Goal: Task Accomplishment & Management: Manage account settings

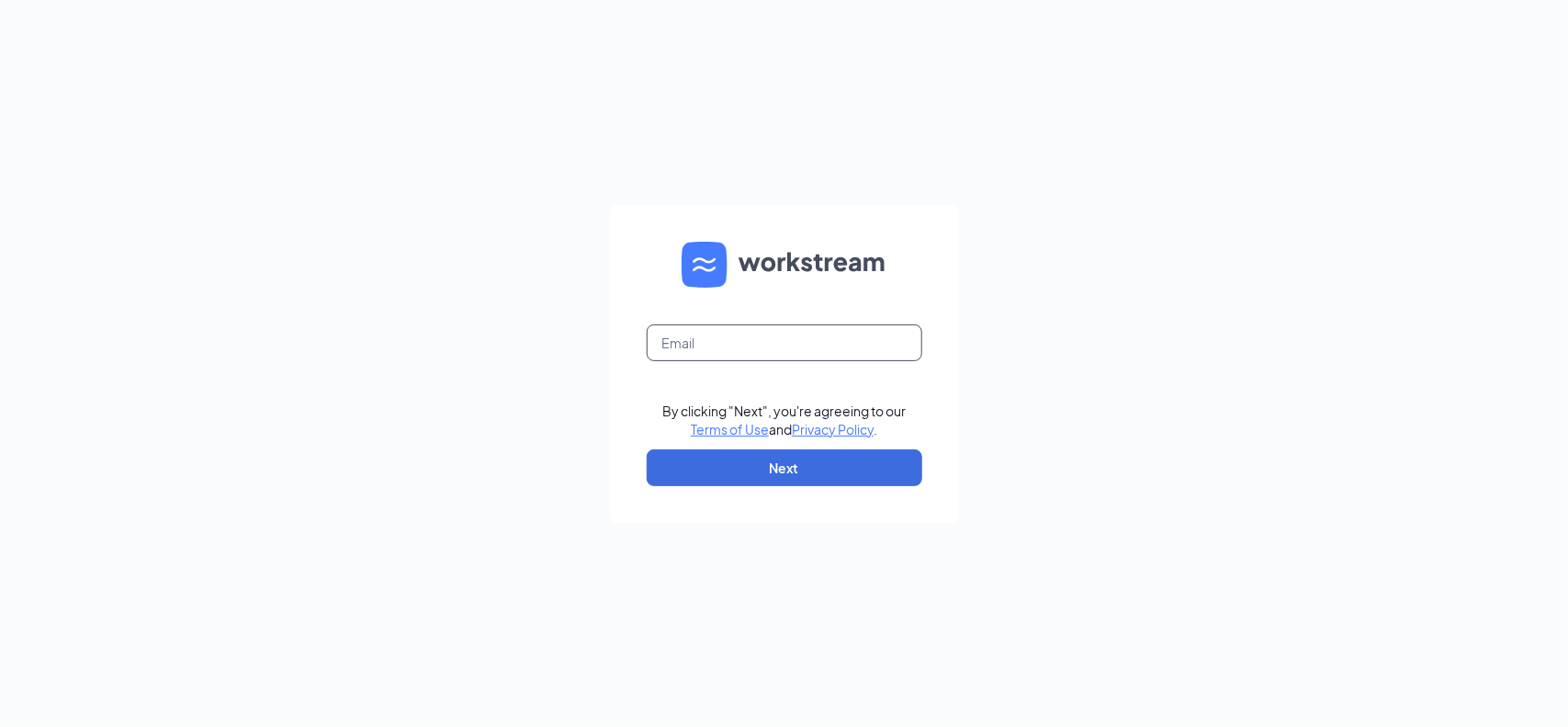
click at [763, 345] on input "text" at bounding box center [784, 343] width 275 height 37
type input "dru.cfanewbernave@gmail.com"
click at [800, 475] on button "Next" at bounding box center [784, 468] width 275 height 37
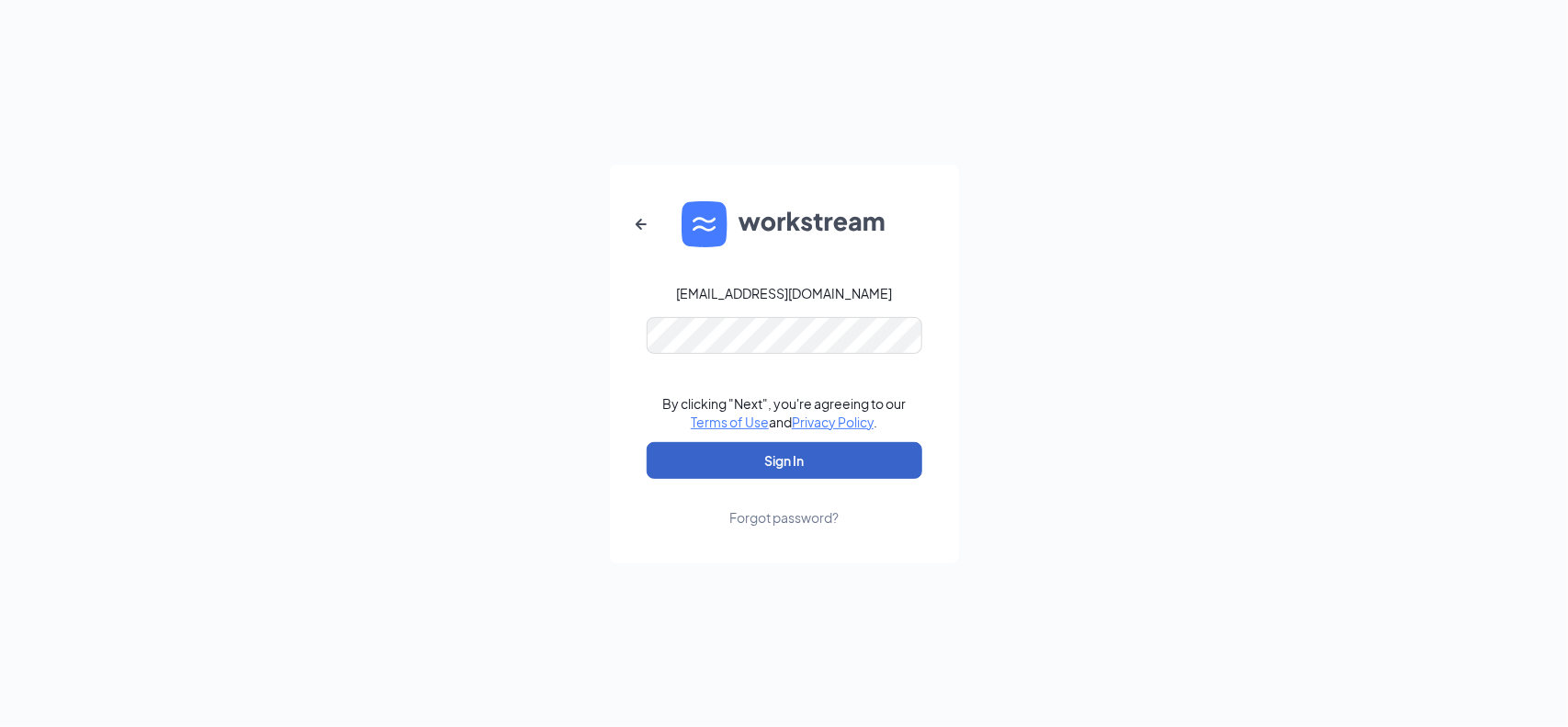
click at [797, 455] on button "Sign In" at bounding box center [784, 461] width 275 height 37
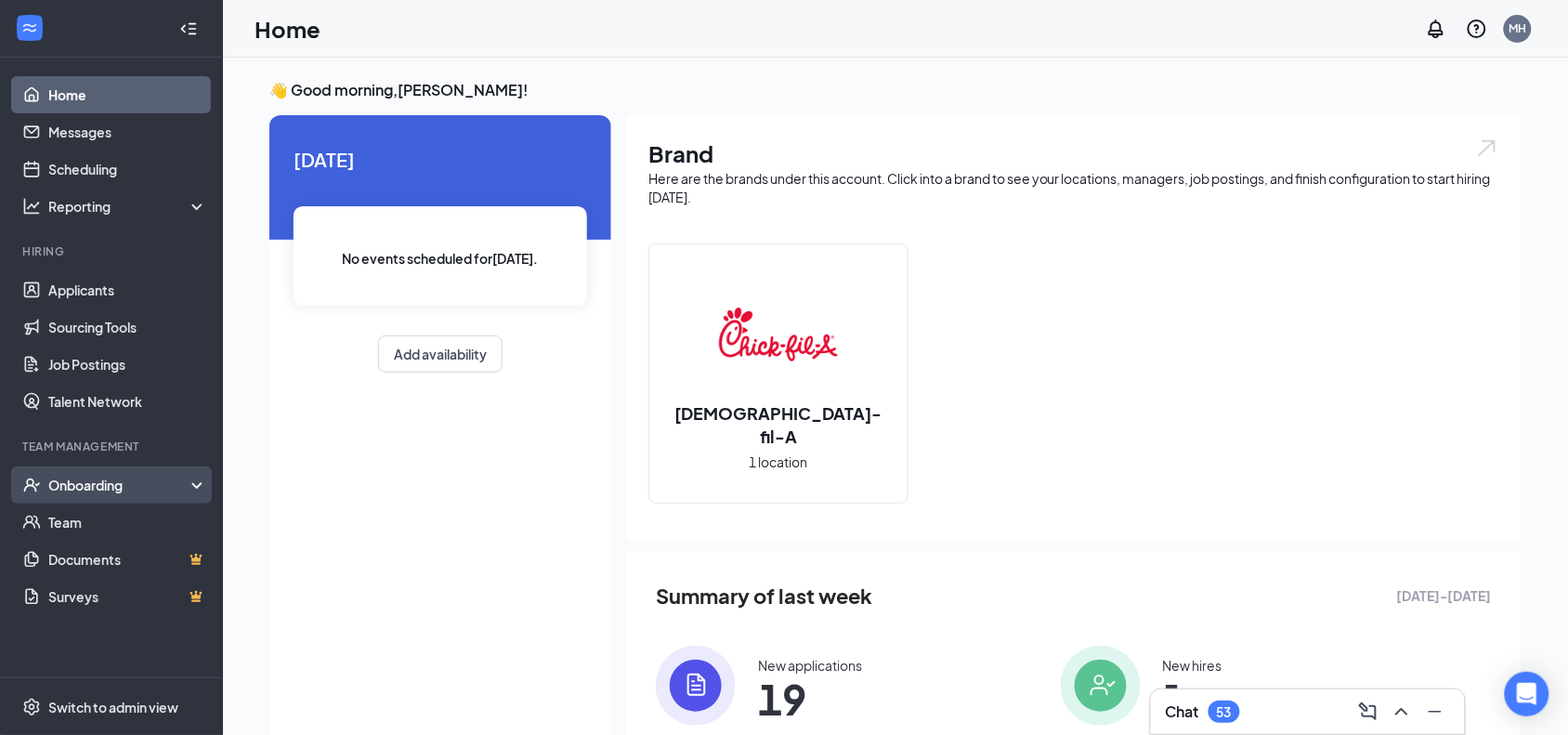
click at [68, 494] on div "Onboarding" at bounding box center [111, 484] width 223 height 37
click at [73, 522] on link "Overview" at bounding box center [128, 522] width 158 height 37
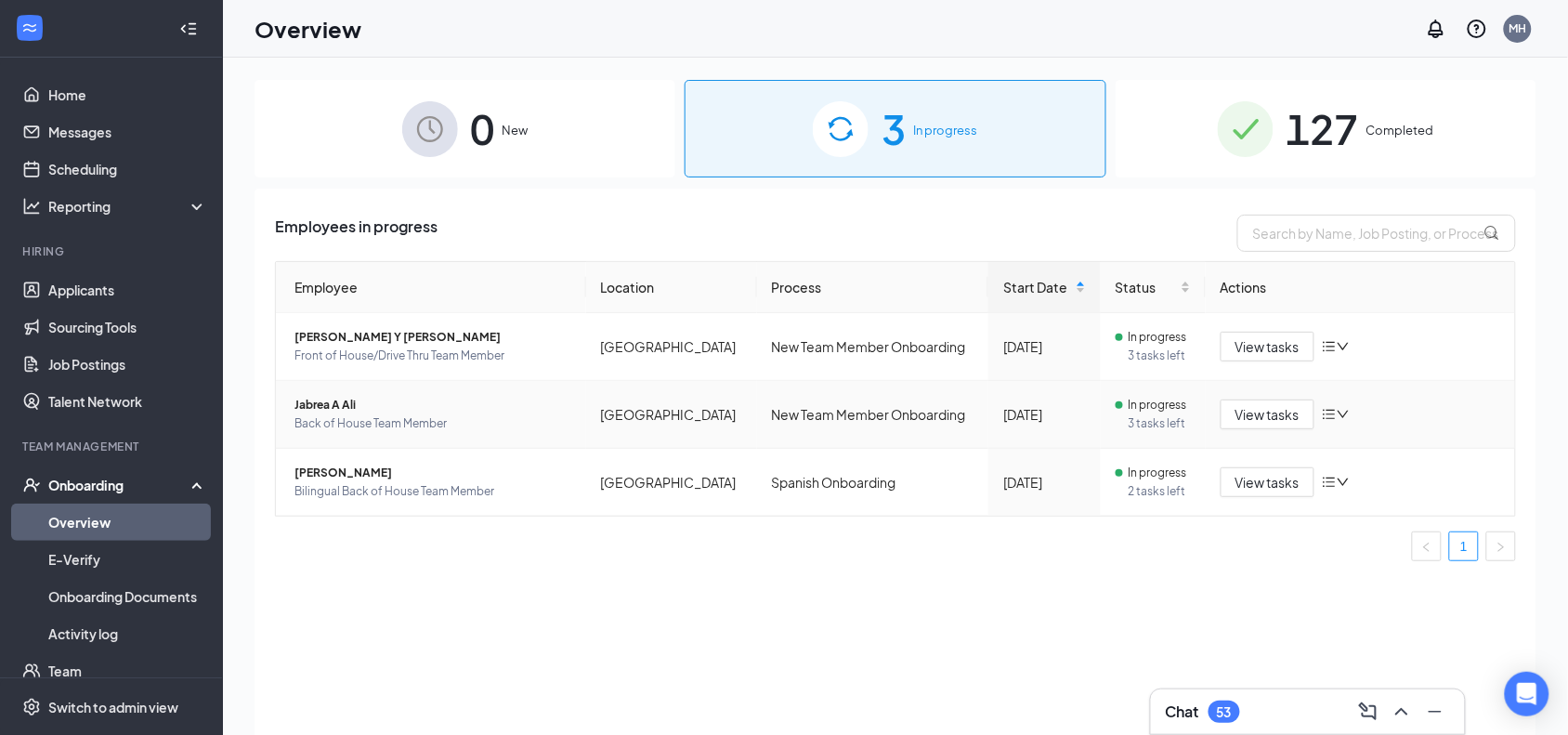
click at [344, 404] on span "Jabrea A Ali" at bounding box center [432, 405] width 277 height 19
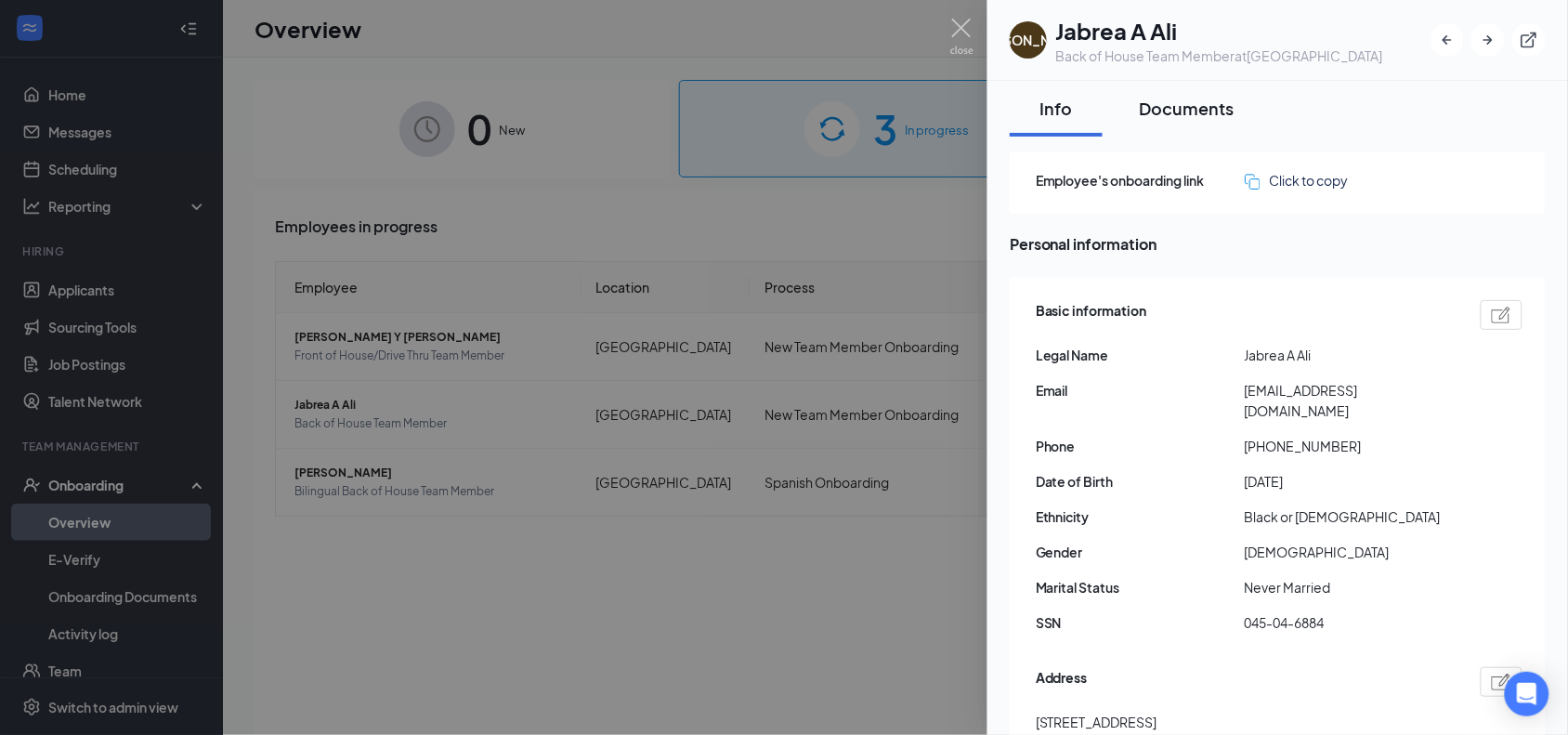
click at [1172, 103] on div "Documents" at bounding box center [1187, 108] width 95 height 23
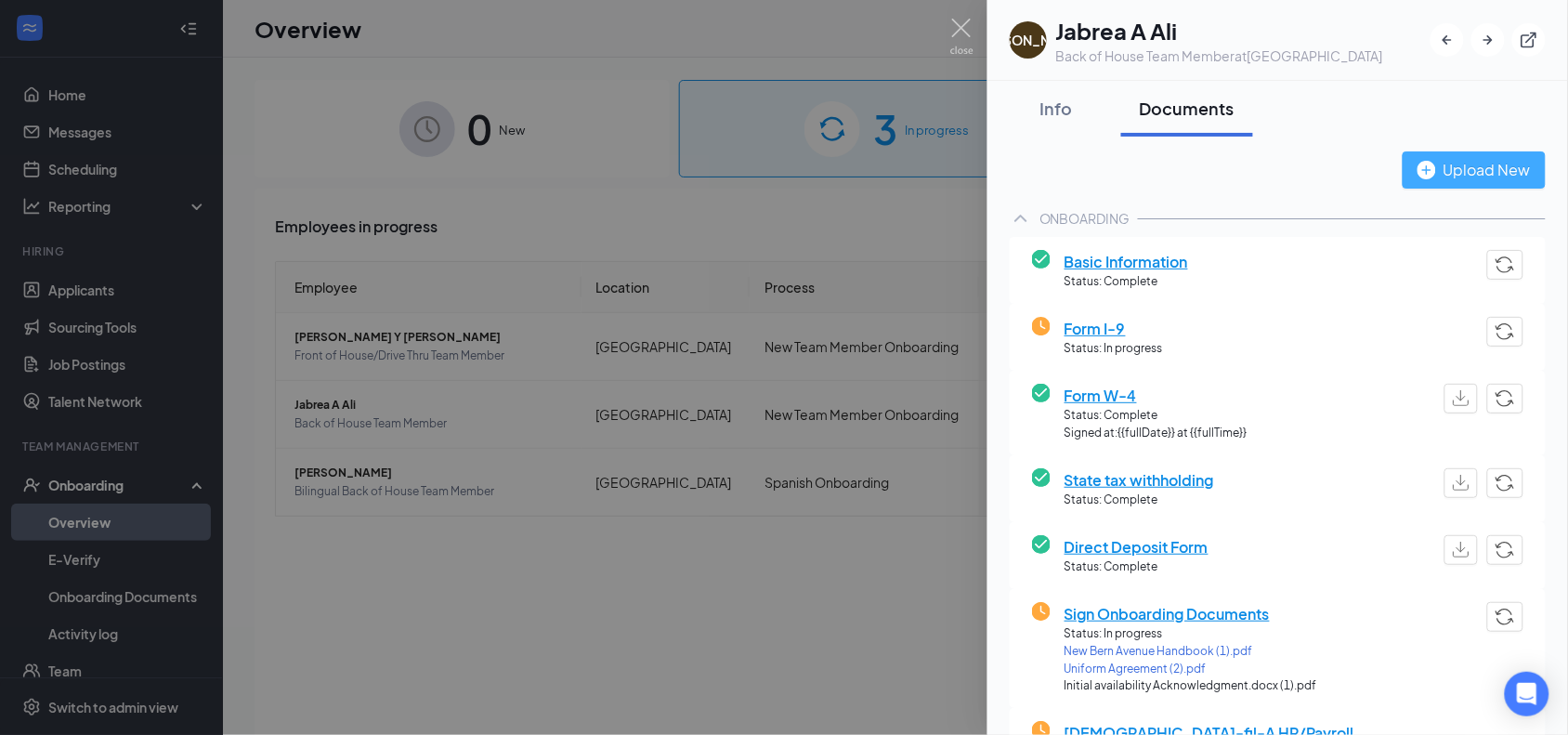
click at [1427, 174] on div "Upload New" at bounding box center [1474, 169] width 114 height 23
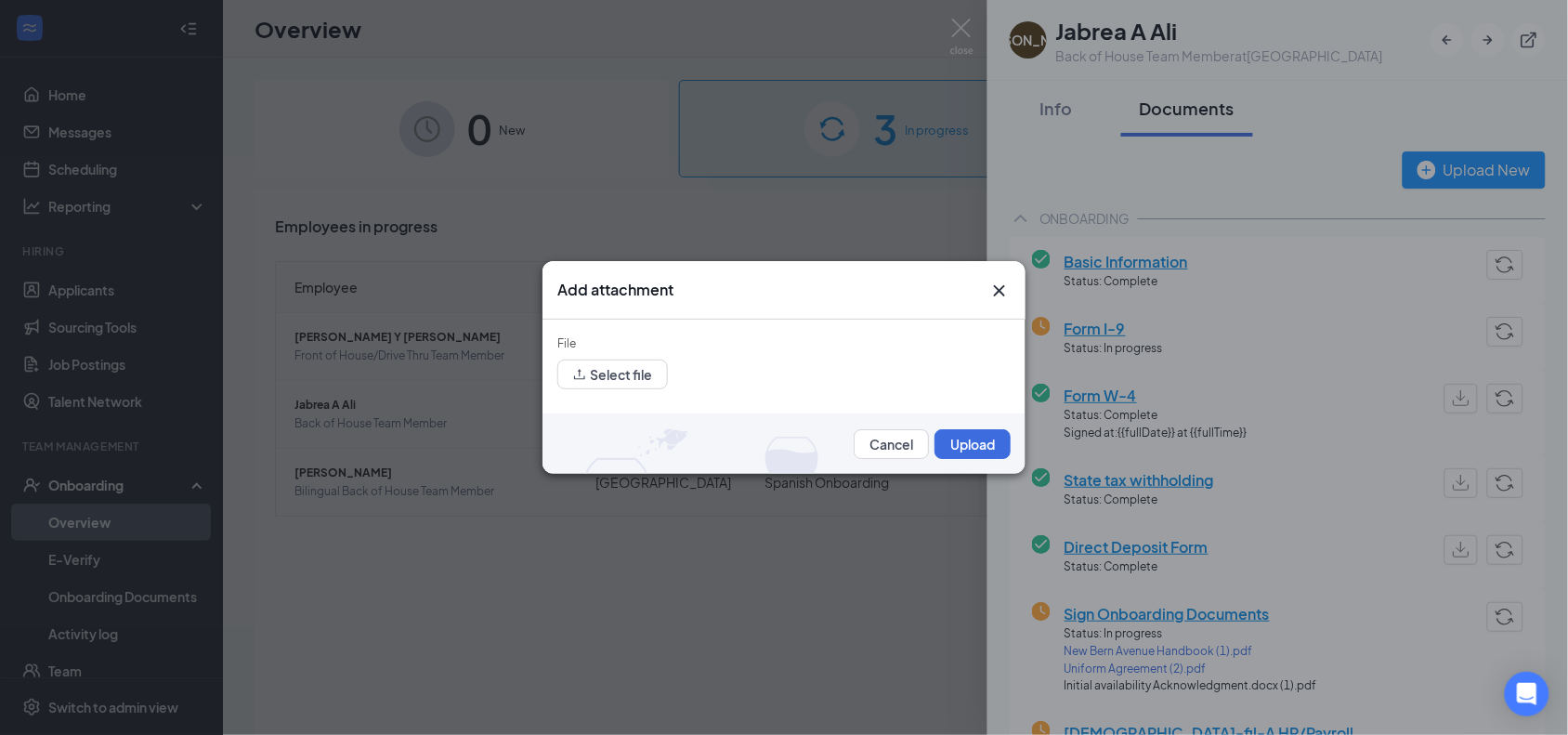
click at [996, 293] on icon "Cross" at bounding box center [1000, 291] width 11 height 11
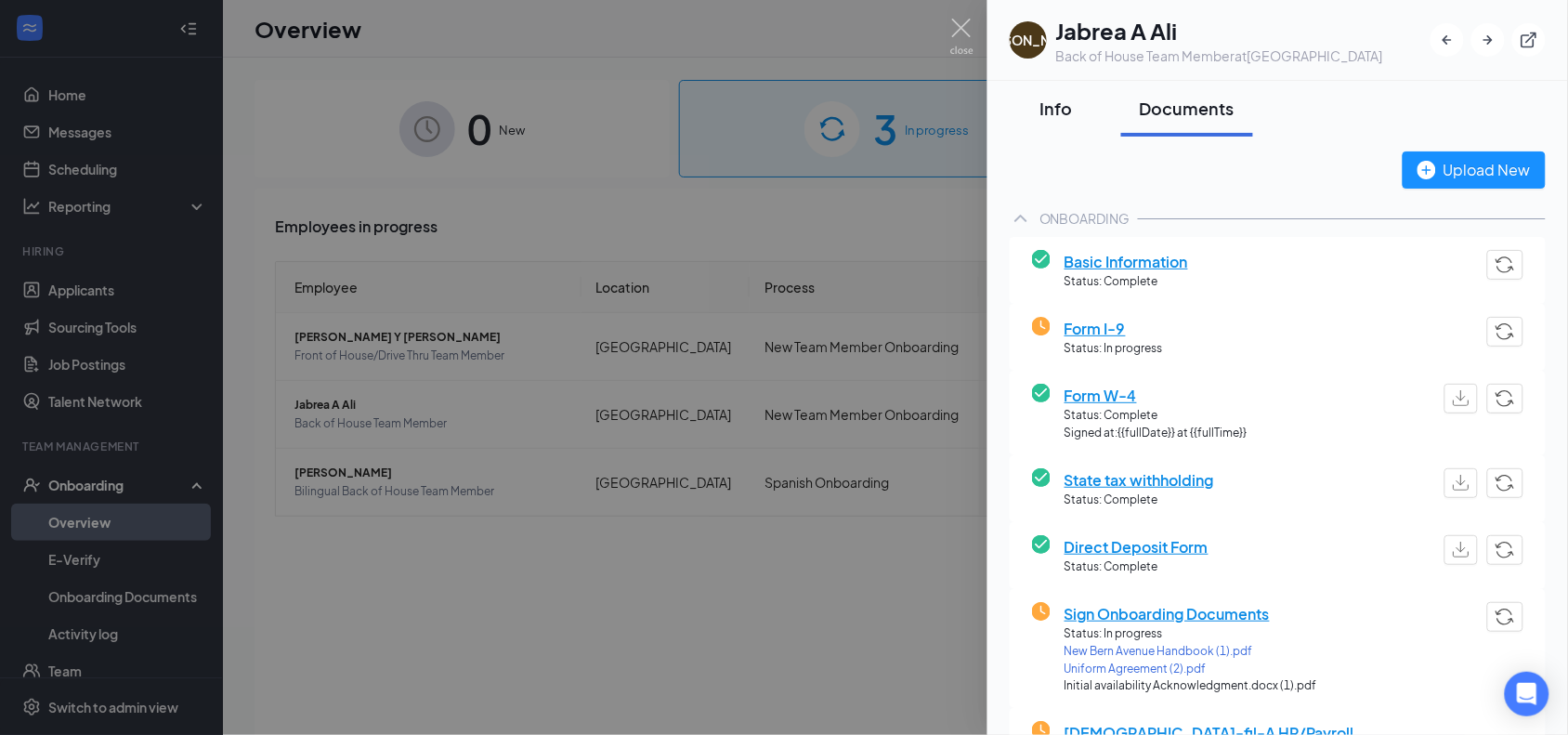
click at [1053, 109] on div "Info" at bounding box center [1057, 108] width 56 height 23
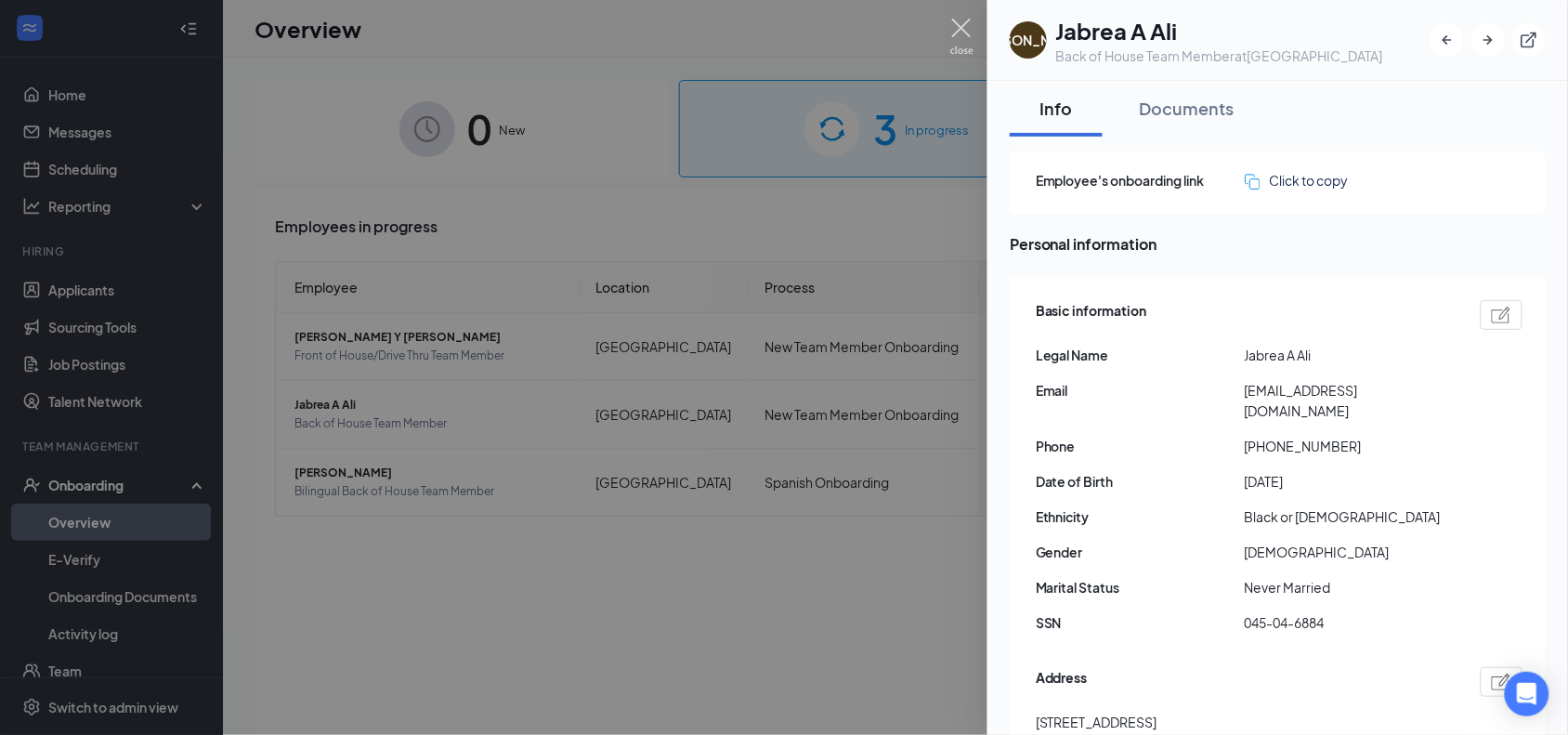
click at [953, 30] on img at bounding box center [961, 36] width 23 height 36
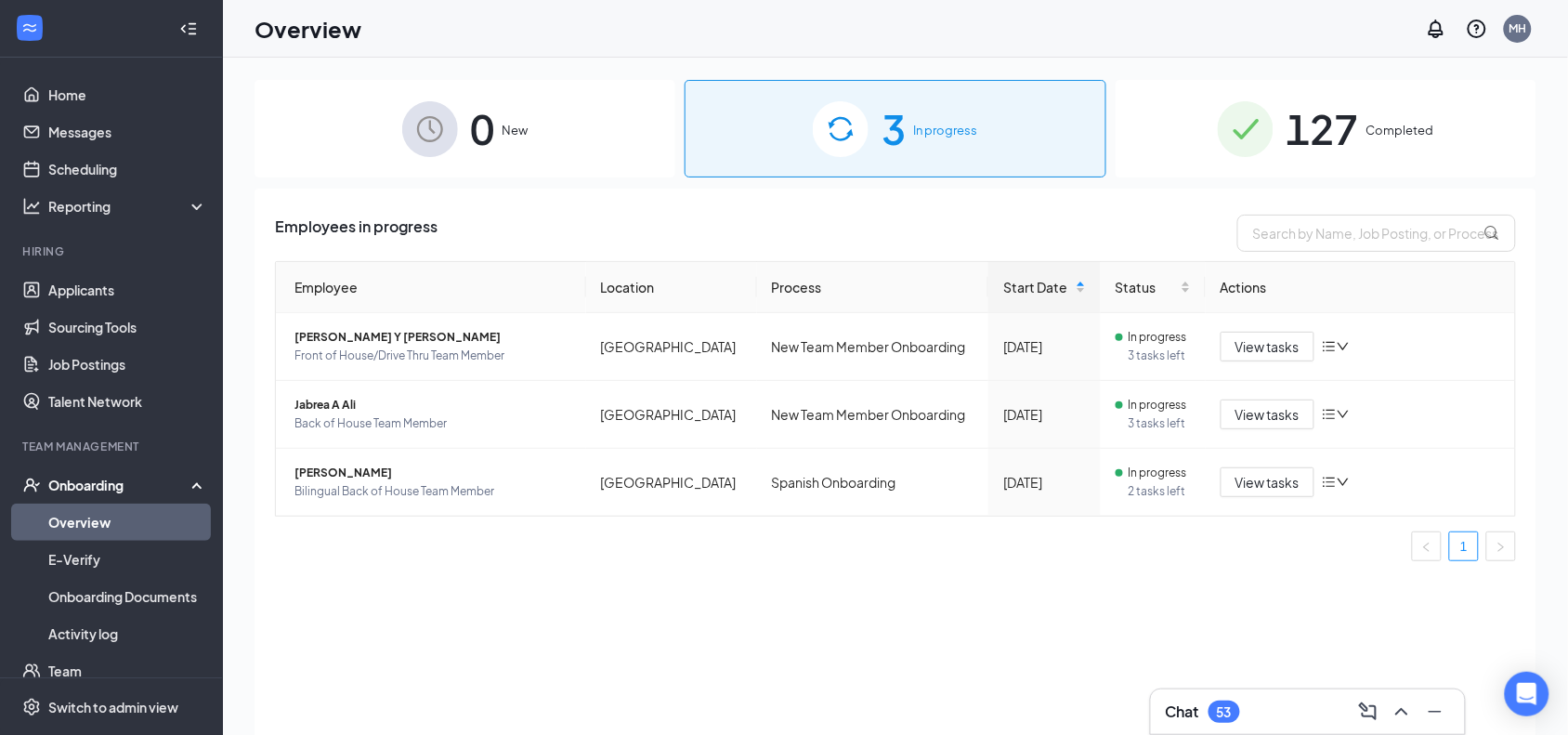
click at [1131, 214] on div "Employees in progress" at bounding box center [895, 233] width 1241 height 37
click at [518, 129] on span "New" at bounding box center [515, 130] width 26 height 19
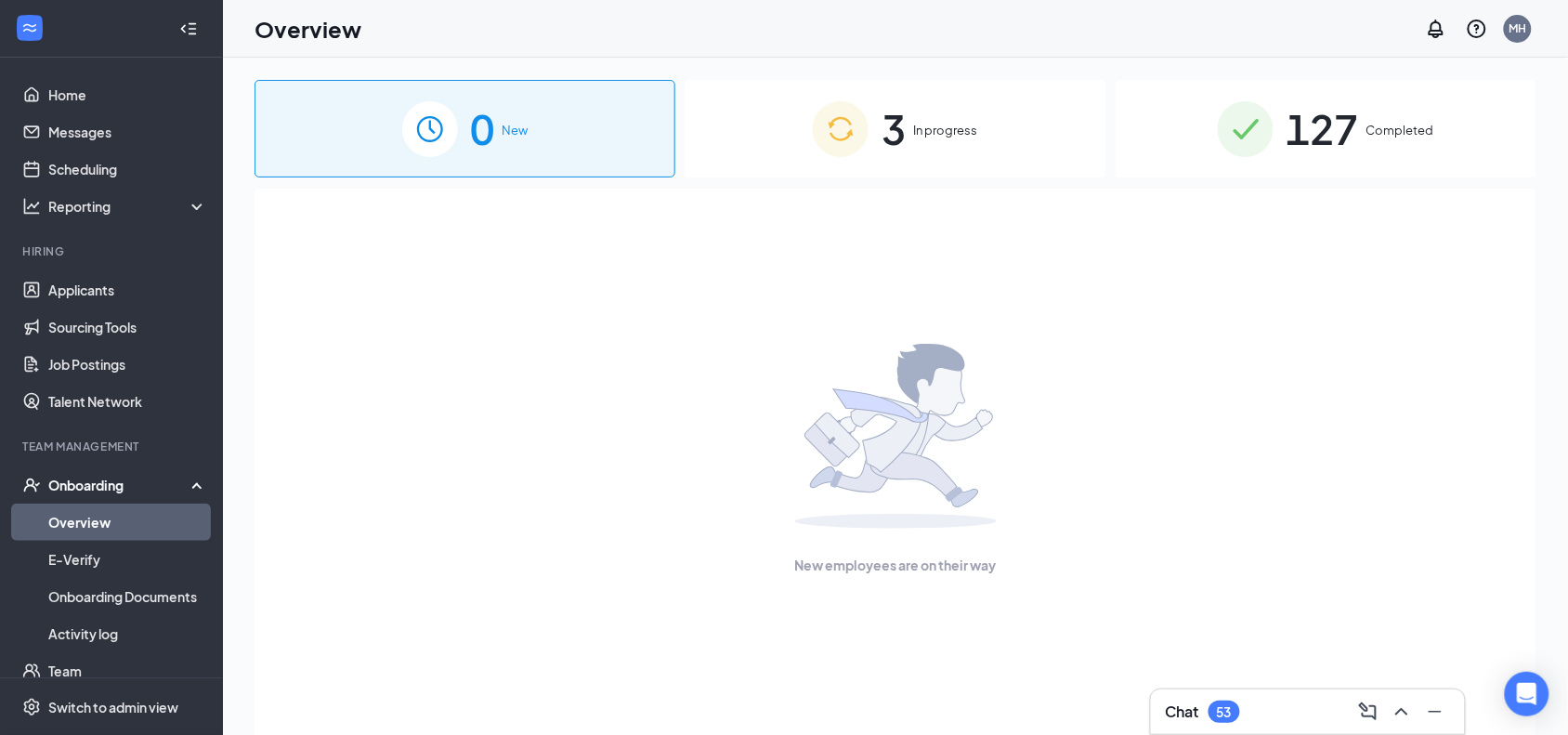
click at [875, 147] on div "3 In progress" at bounding box center [895, 129] width 421 height 98
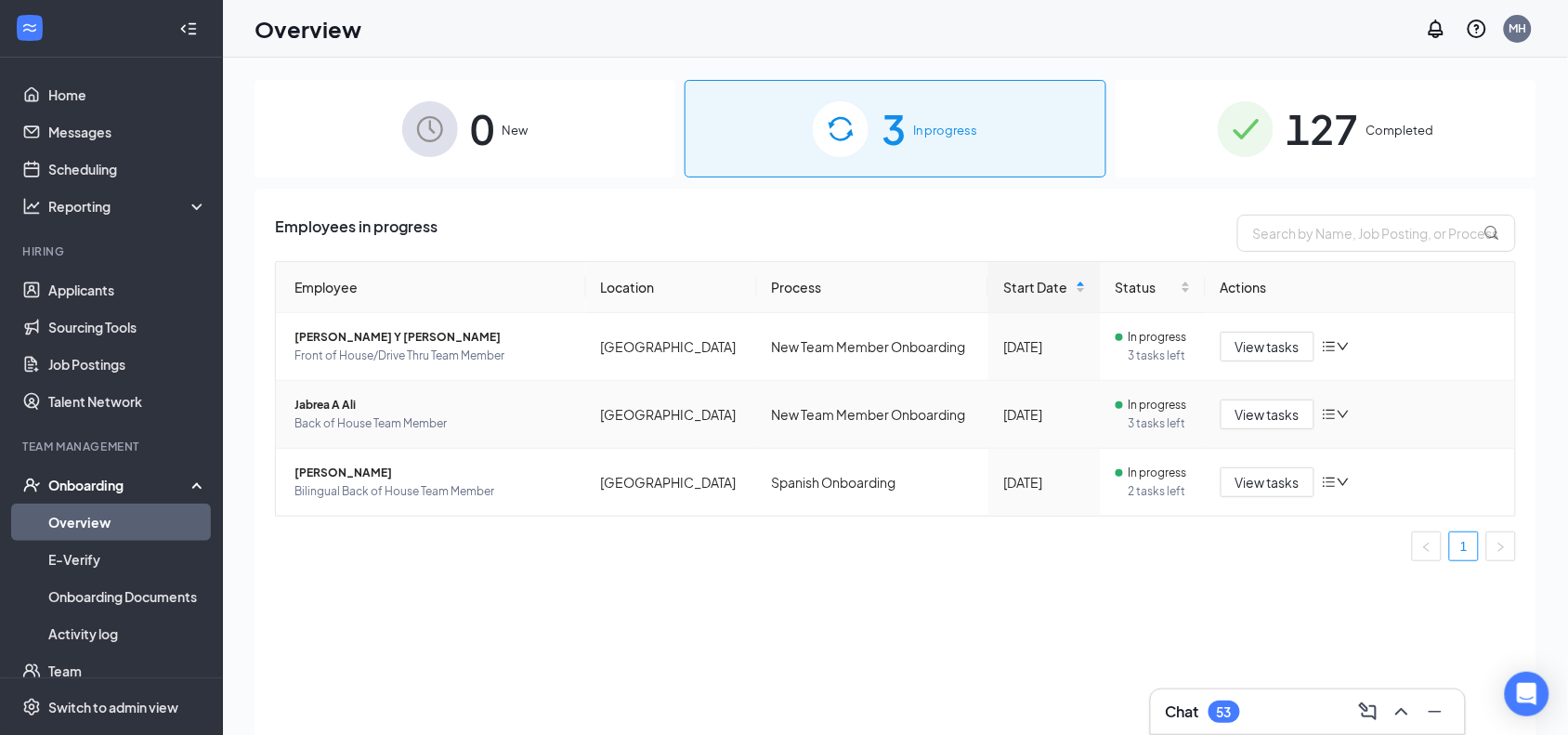
click at [1343, 421] on div at bounding box center [1336, 415] width 28 height 15
click at [1268, 606] on div "Employees in progress Employee Location Process Start Date Status Actions [PERS…" at bounding box center [895, 484] width 1282 height 592
click at [497, 128] on div "0 New" at bounding box center [465, 129] width 421 height 98
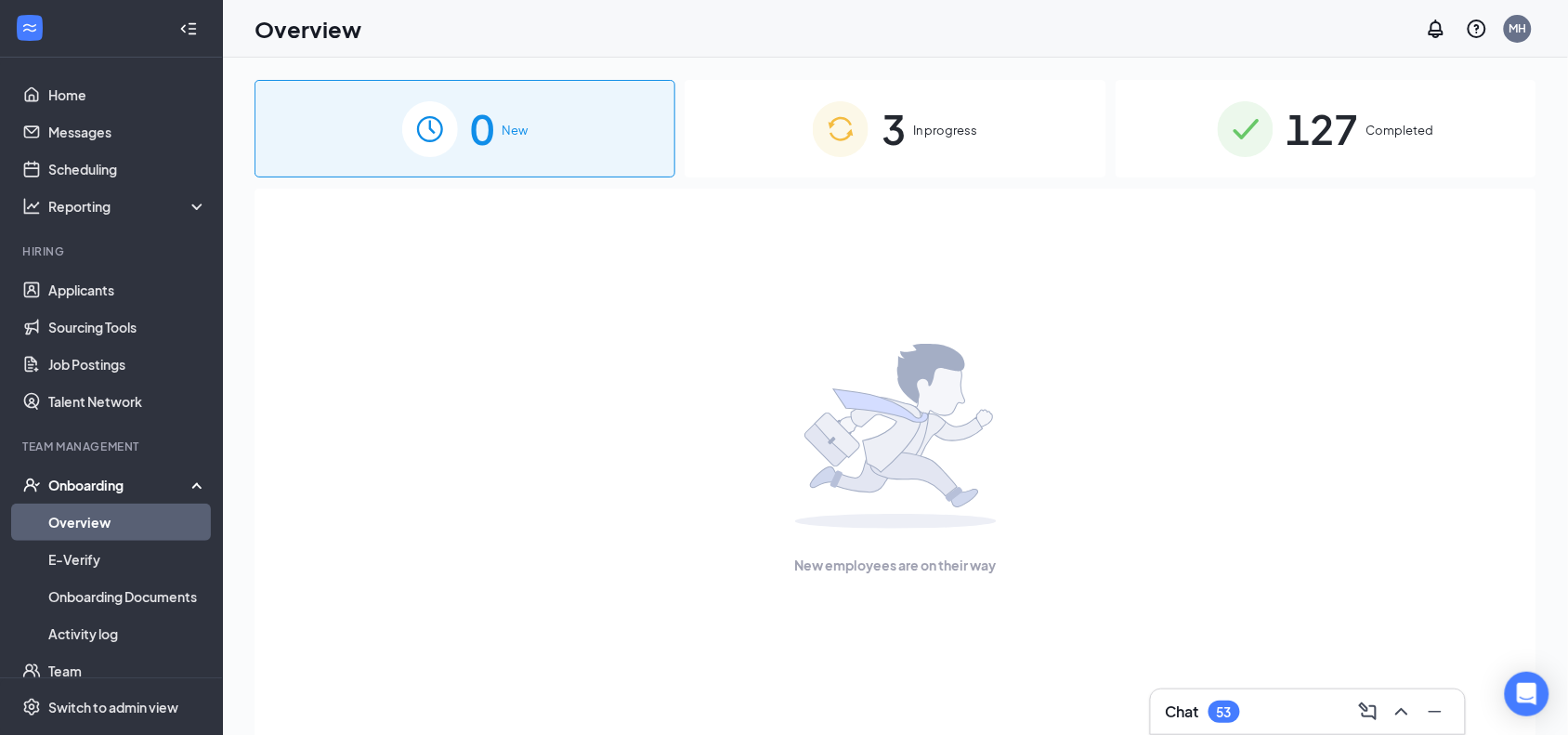
click at [846, 141] on img at bounding box center [840, 129] width 56 height 56
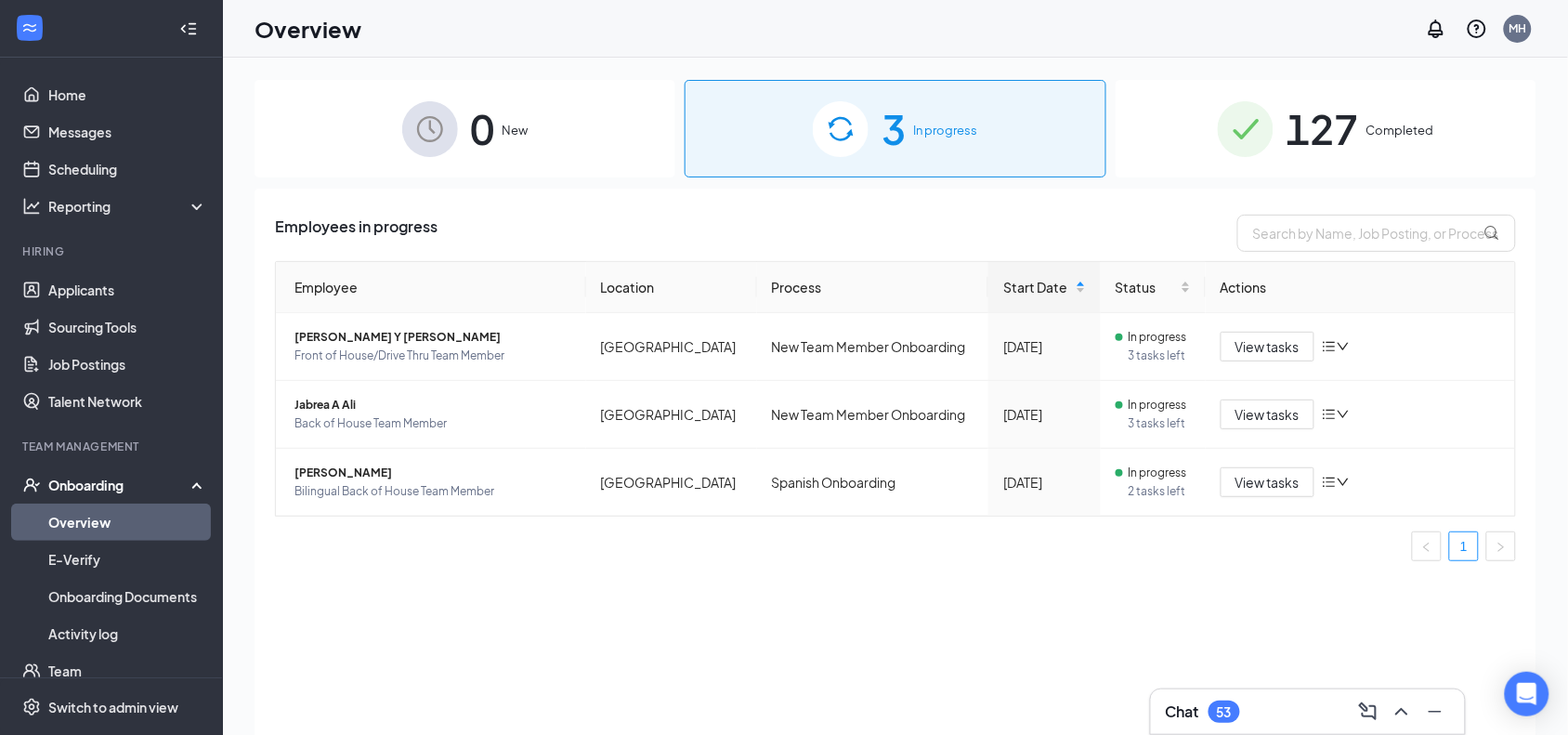
click at [1288, 119] on span "127" at bounding box center [1323, 129] width 73 height 64
